Goal: Task Accomplishment & Management: Use online tool/utility

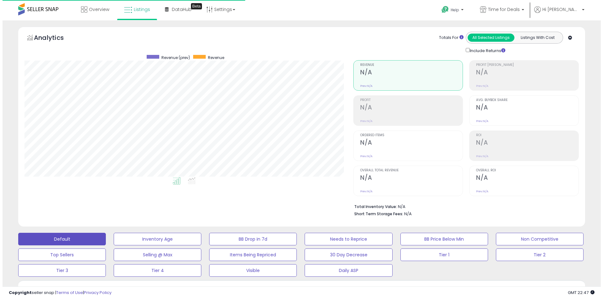
scroll to position [129, 329]
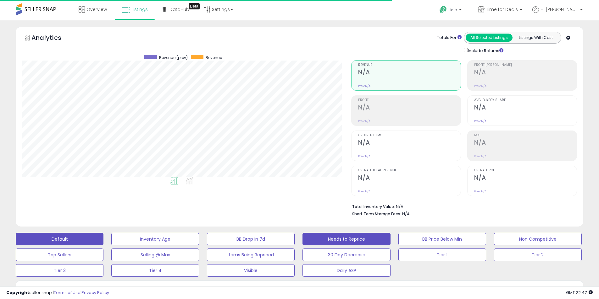
click at [349, 236] on button "Needs to Reprice" at bounding box center [346, 239] width 88 height 13
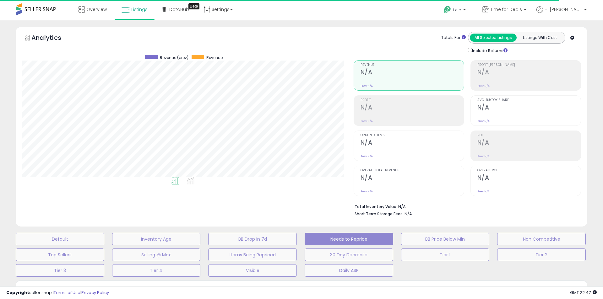
select select "**"
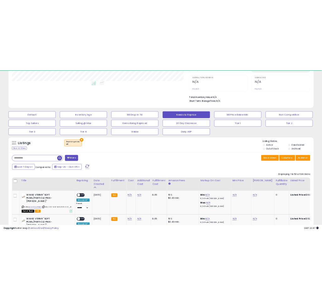
scroll to position [129, 329]
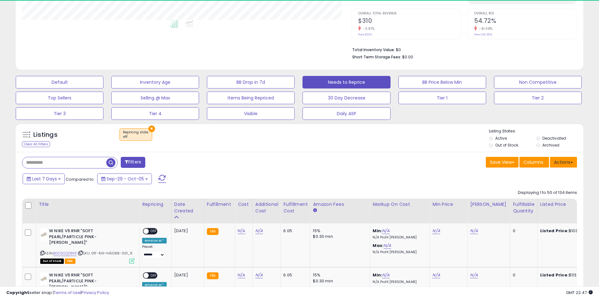
click at [560, 167] on button "Actions" at bounding box center [563, 162] width 27 height 11
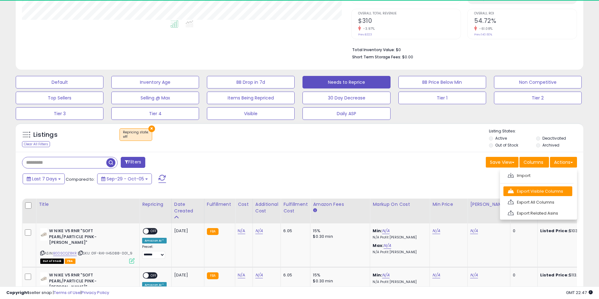
click at [545, 190] on link "Export Visible Columns" at bounding box center [537, 192] width 69 height 10
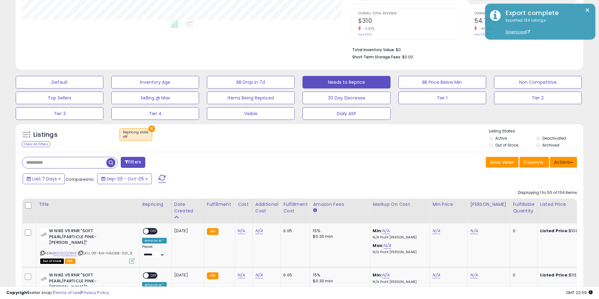
click at [557, 161] on button "Actions" at bounding box center [563, 162] width 27 height 11
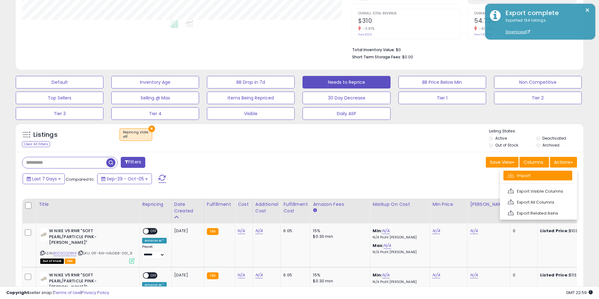
click at [536, 175] on link "Import" at bounding box center [537, 176] width 69 height 10
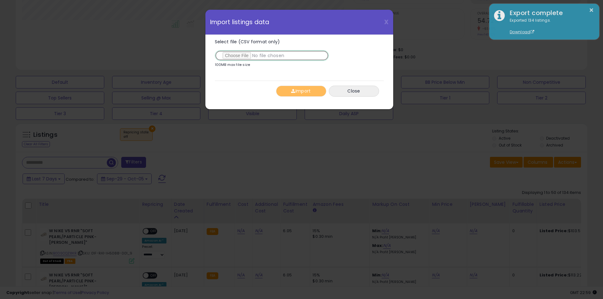
click at [231, 55] on input "Select file (CSV format only)" at bounding box center [272, 55] width 114 height 11
type input "**********"
click at [296, 91] on button "Import" at bounding box center [301, 91] width 50 height 11
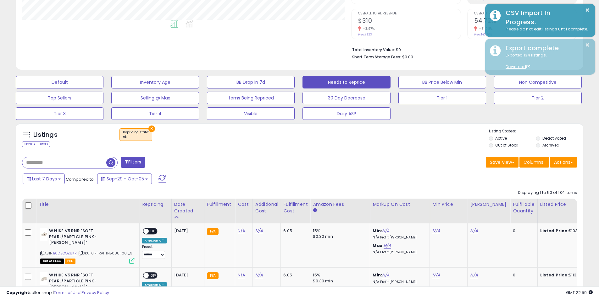
scroll to position [314108, 313908]
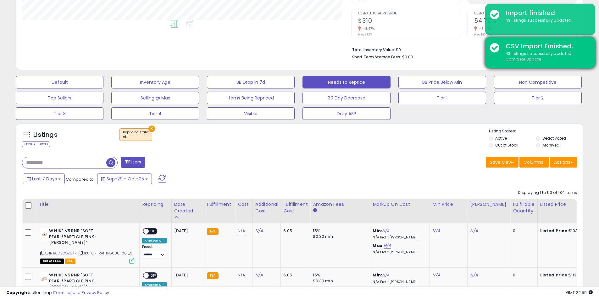
click at [534, 61] on u "Complete Update" at bounding box center [523, 59] width 36 height 5
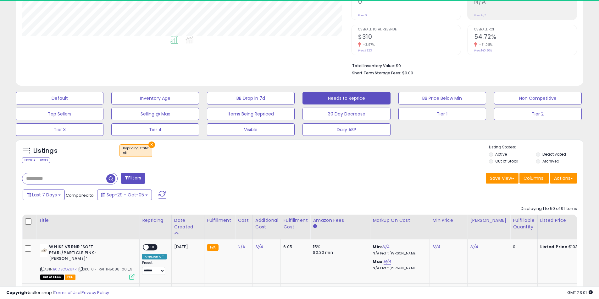
scroll to position [129, 329]
